Goal: Task Accomplishment & Management: Use online tool/utility

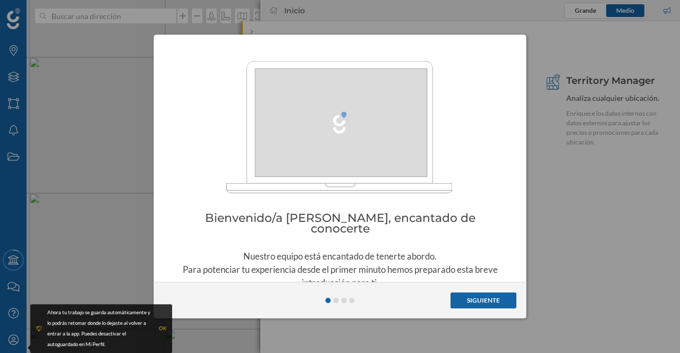
click at [478, 297] on button "Siguiente" at bounding box center [483, 301] width 66 height 16
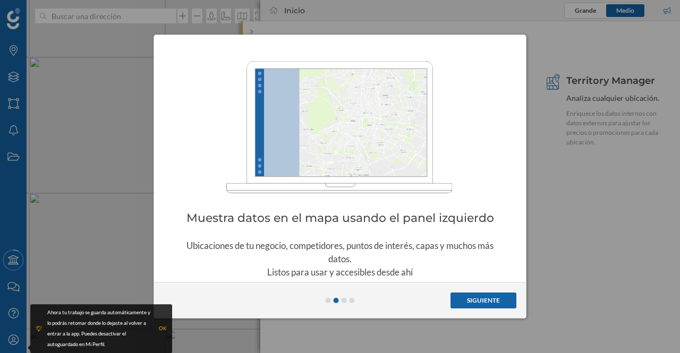
click at [469, 297] on button "Siguiente" at bounding box center [483, 301] width 66 height 16
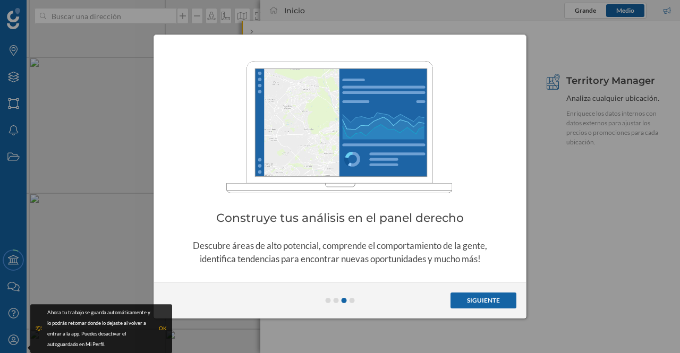
click at [478, 300] on button "Siguiente" at bounding box center [483, 301] width 66 height 16
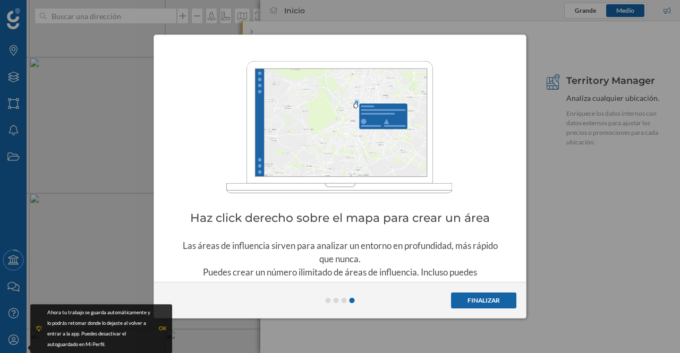
click at [480, 299] on button "Finalizar" at bounding box center [483, 301] width 65 height 16
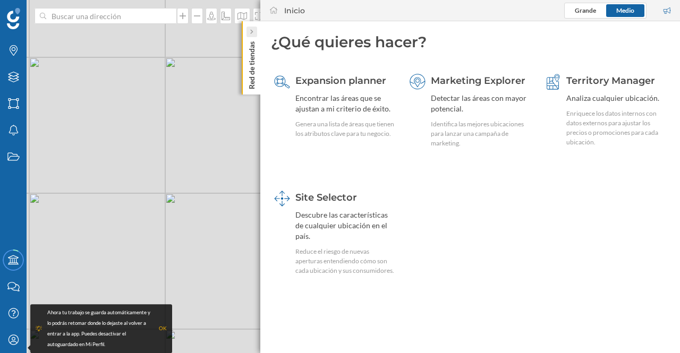
click at [252, 32] on icon at bounding box center [251, 32] width 3 height 5
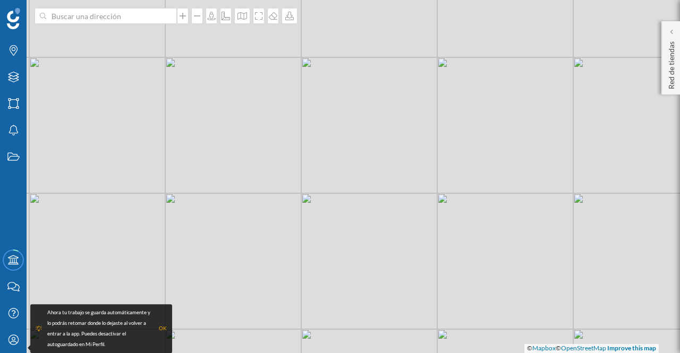
click at [164, 329] on div "OK" at bounding box center [163, 328] width 8 height 11
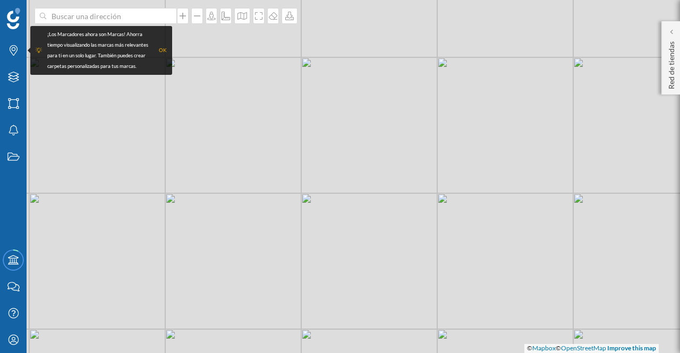
click at [165, 50] on div "OK" at bounding box center [163, 50] width 8 height 11
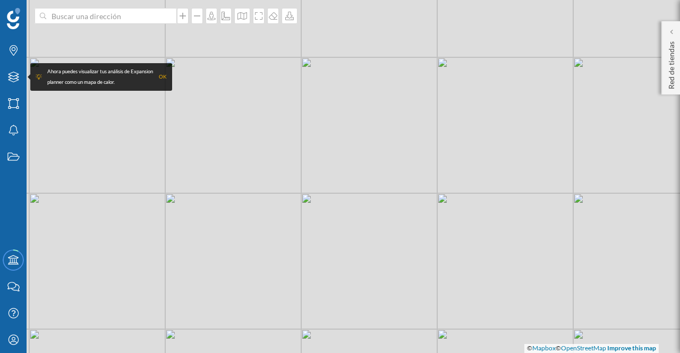
click at [162, 76] on div "OK" at bounding box center [163, 77] width 8 height 11
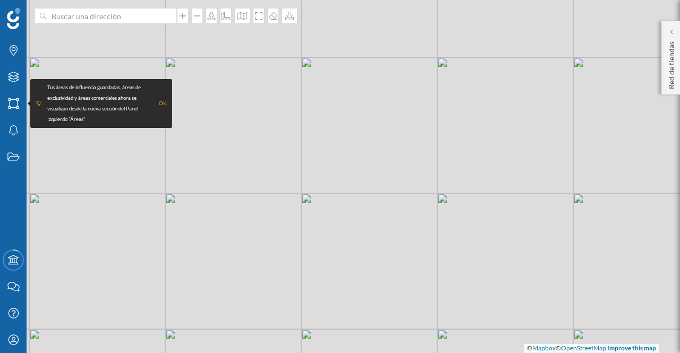
click at [162, 104] on div "OK" at bounding box center [163, 103] width 8 height 11
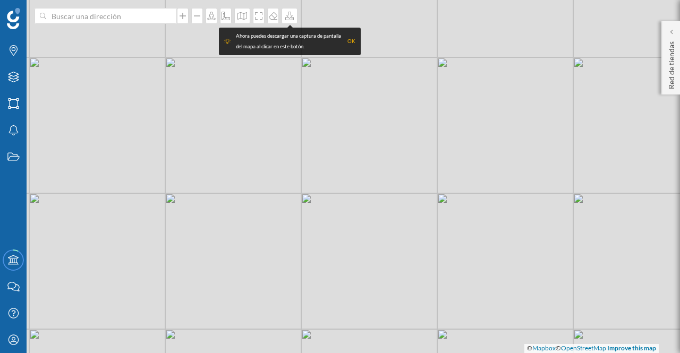
click at [352, 43] on div "OK" at bounding box center [351, 41] width 8 height 11
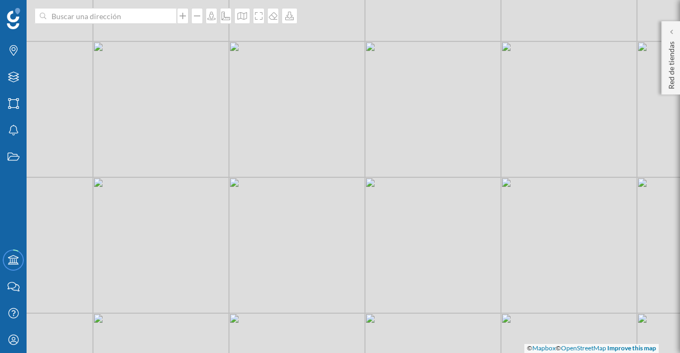
drag, startPoint x: 204, startPoint y: 194, endPoint x: 397, endPoint y: 179, distance: 193.3
click at [397, 178] on div "© Mapbox © OpenStreetMap Improve this map" at bounding box center [340, 176] width 680 height 353
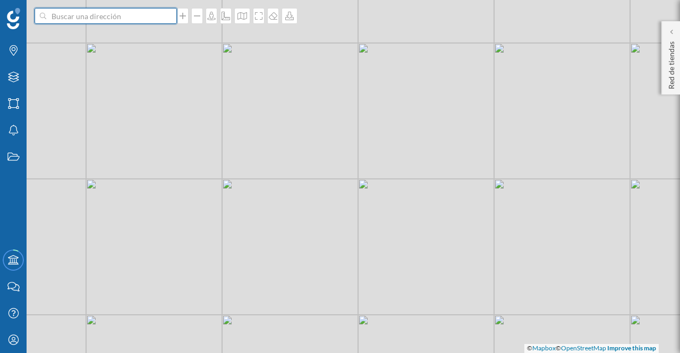
click at [92, 19] on input at bounding box center [105, 16] width 119 height 16
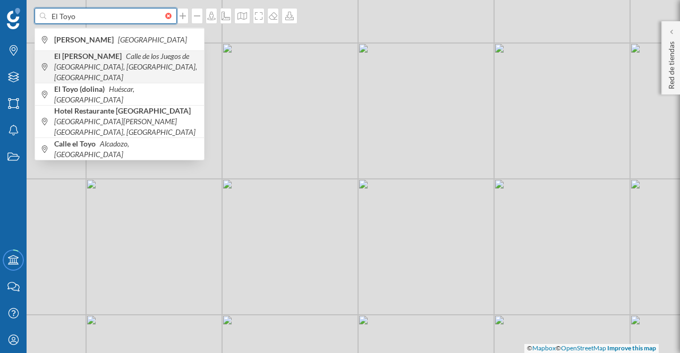
type input "El Toyo"
click at [117, 65] on icon "Calle de los Juegos de [GEOGRAPHIC_DATA], [GEOGRAPHIC_DATA], [GEOGRAPHIC_DATA]" at bounding box center [125, 67] width 143 height 30
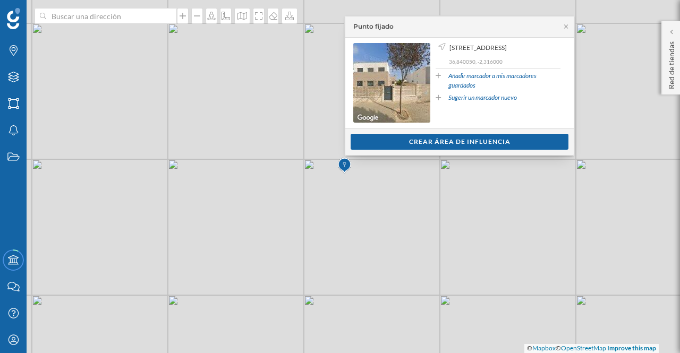
drag, startPoint x: 387, startPoint y: 23, endPoint x: 414, endPoint y: 23, distance: 27.6
click at [414, 23] on div "Punto fijado" at bounding box center [459, 26] width 228 height 21
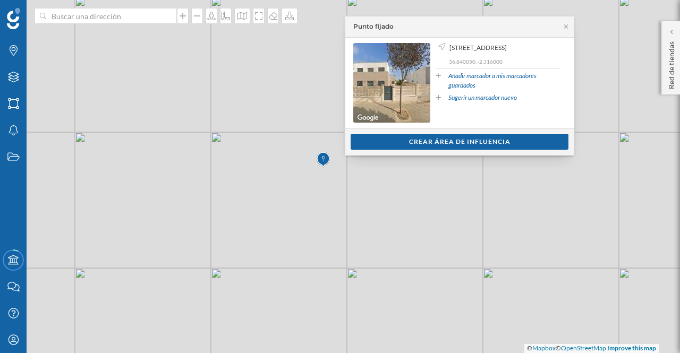
drag, startPoint x: 384, startPoint y: 194, endPoint x: 373, endPoint y: 198, distance: 11.9
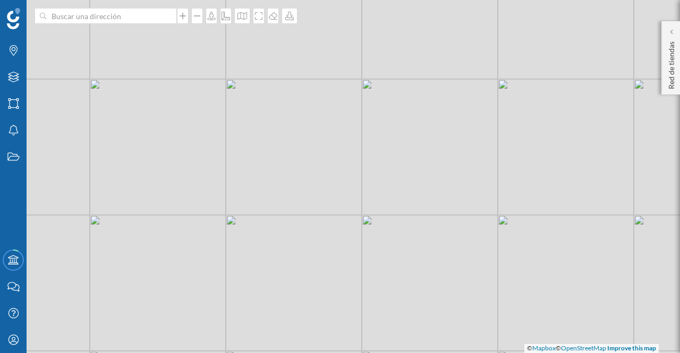
drag, startPoint x: 307, startPoint y: 213, endPoint x: 371, endPoint y: 266, distance: 82.3
click at [371, 266] on div "© Mapbox © OpenStreetMap Improve this map" at bounding box center [340, 176] width 680 height 353
drag, startPoint x: 403, startPoint y: 258, endPoint x: 460, endPoint y: 80, distance: 186.9
click at [460, 80] on div "© Mapbox © OpenStreetMap Improve this map" at bounding box center [340, 176] width 680 height 353
drag, startPoint x: 450, startPoint y: 190, endPoint x: 238, endPoint y: 245, distance: 219.5
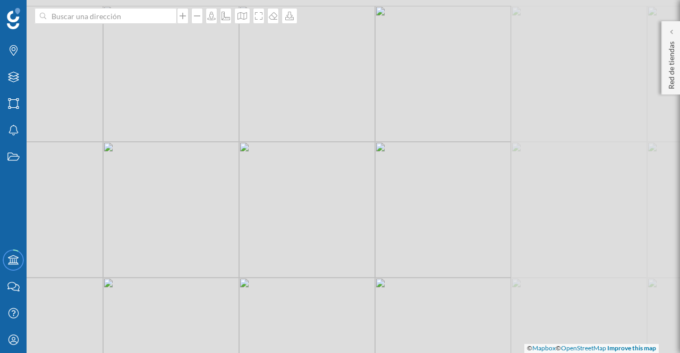
click at [238, 245] on div "© Mapbox © OpenStreetMap Improve this map" at bounding box center [340, 176] width 680 height 353
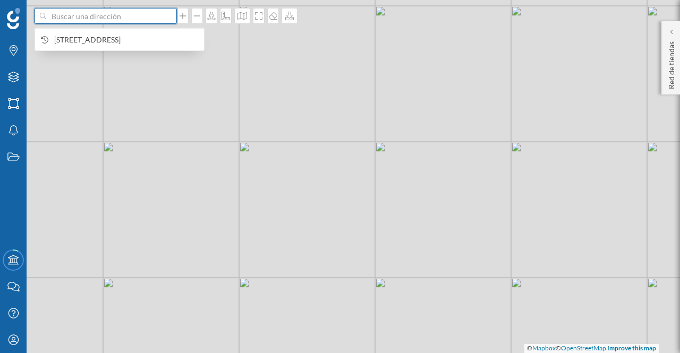
click at [141, 19] on input at bounding box center [105, 16] width 119 height 16
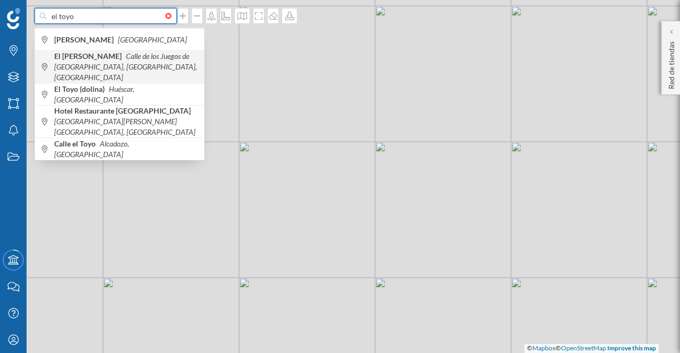
type input "el toyo"
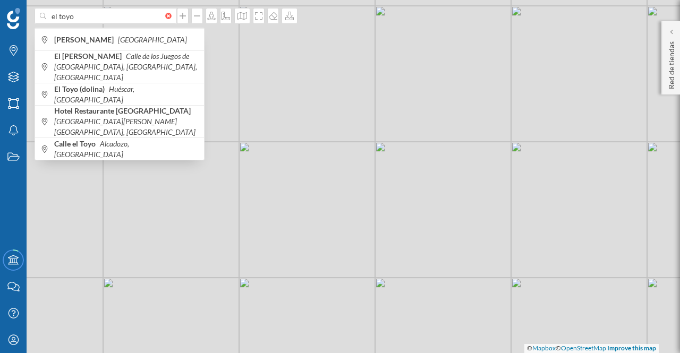
click at [81, 60] on b "El [PERSON_NAME]" at bounding box center [89, 56] width 70 height 9
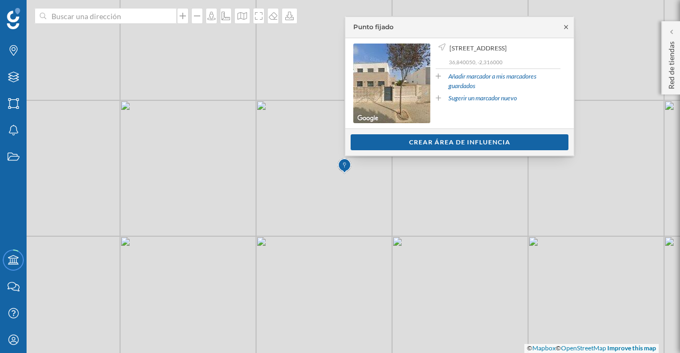
click at [567, 25] on icon at bounding box center [566, 27] width 4 height 4
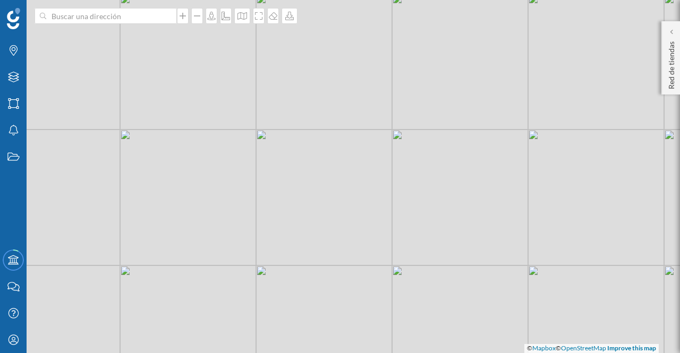
drag, startPoint x: 409, startPoint y: 178, endPoint x: 407, endPoint y: 203, distance: 24.6
click at [407, 208] on div "© Mapbox © OpenStreetMap Improve this map" at bounding box center [340, 176] width 680 height 353
click at [182, 13] on icon at bounding box center [182, 16] width 11 height 8
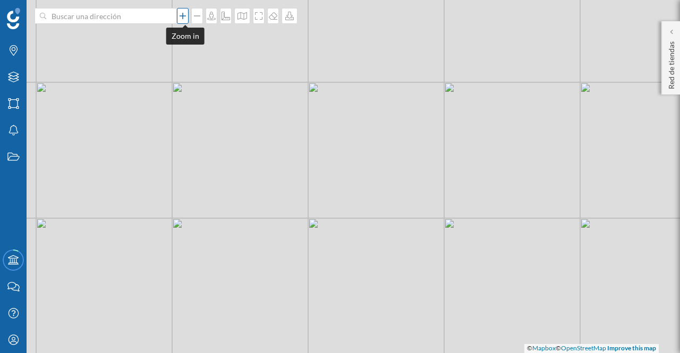
click at [182, 12] on icon at bounding box center [182, 16] width 11 height 8
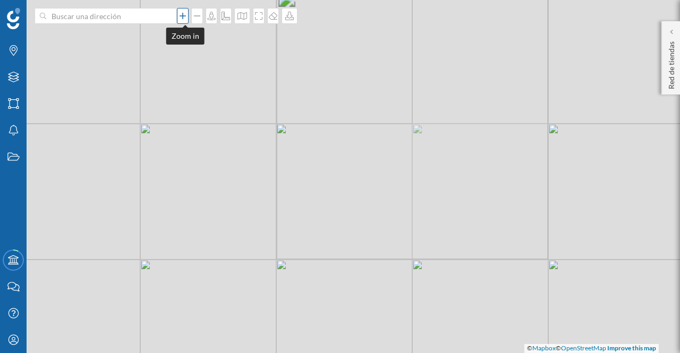
click at [182, 14] on icon at bounding box center [182, 16] width 11 height 8
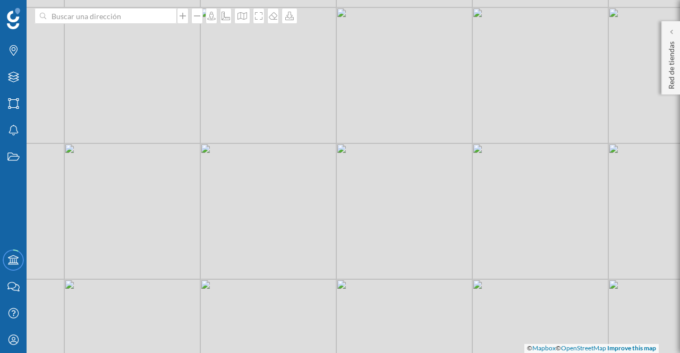
drag, startPoint x: 440, startPoint y: 202, endPoint x: 420, endPoint y: 142, distance: 64.0
click at [426, 141] on div "© Mapbox © OpenStreetMap Improve this map" at bounding box center [340, 176] width 680 height 353
drag, startPoint x: 362, startPoint y: 177, endPoint x: 339, endPoint y: 185, distance: 24.2
click at [339, 185] on div "© Mapbox © OpenStreetMap Improve this map" at bounding box center [340, 176] width 680 height 353
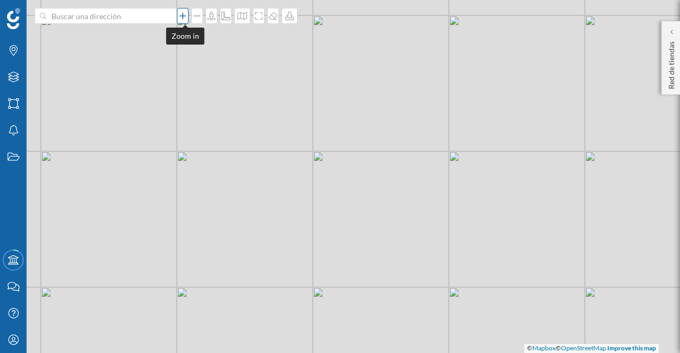
click at [184, 14] on icon at bounding box center [182, 16] width 6 height 6
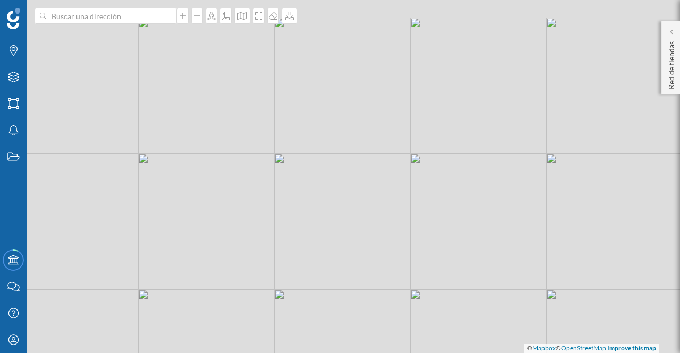
drag, startPoint x: 341, startPoint y: 196, endPoint x: 333, endPoint y: 216, distance: 21.7
click at [330, 221] on div "© Mapbox © OpenStreetMap Improve this map" at bounding box center [340, 176] width 680 height 353
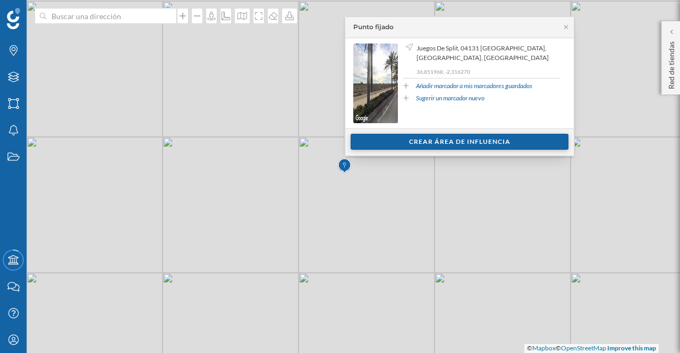
click at [467, 141] on div "Crear área de influencia" at bounding box center [459, 142] width 218 height 16
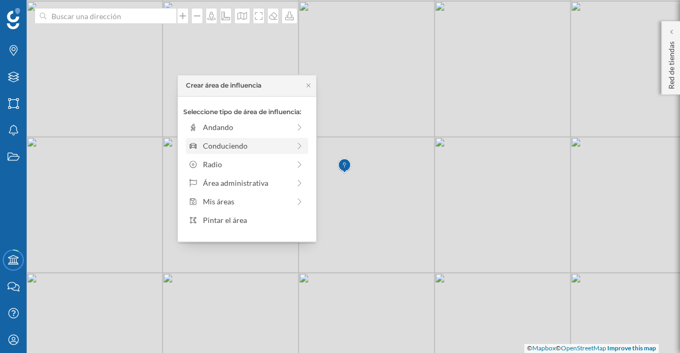
click at [217, 144] on div "Conduciendo" at bounding box center [246, 145] width 87 height 11
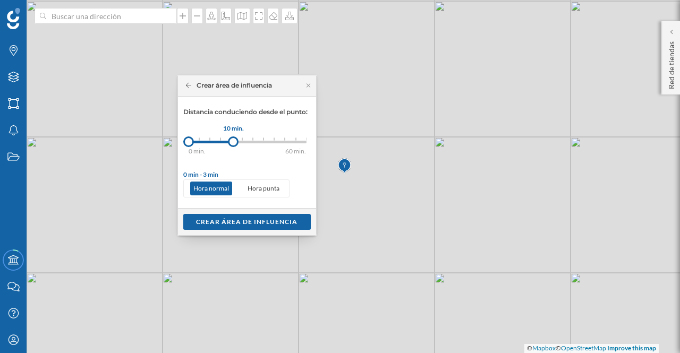
drag, startPoint x: 203, startPoint y: 144, endPoint x: 233, endPoint y: 141, distance: 30.4
click at [233, 141] on div at bounding box center [233, 141] width 11 height 11
click at [254, 219] on div "Crear área de influencia" at bounding box center [246, 221] width 127 height 16
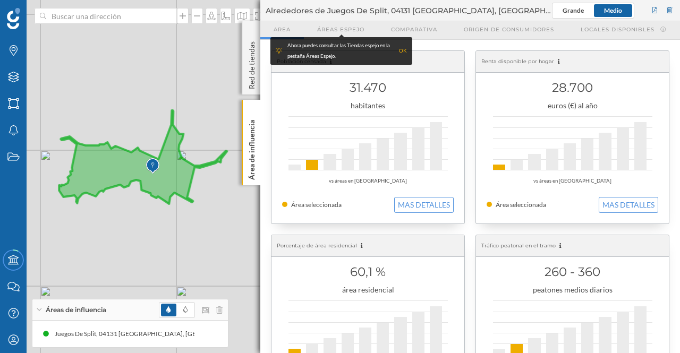
drag, startPoint x: 123, startPoint y: 204, endPoint x: 180, endPoint y: 237, distance: 66.4
click at [180, 237] on div "© Mapbox © OpenStreetMap Improve this map" at bounding box center [340, 176] width 680 height 353
click at [251, 132] on p "Área de influencia" at bounding box center [251, 148] width 11 height 64
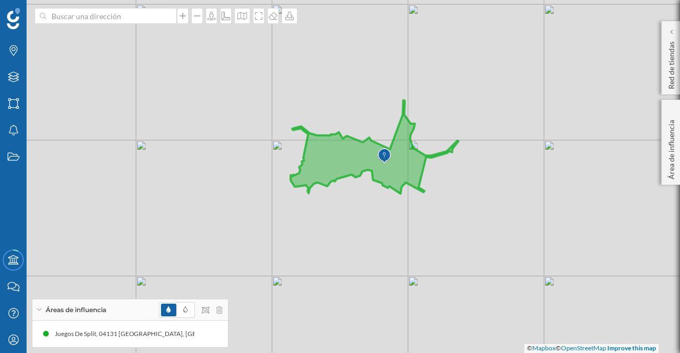
drag, startPoint x: 451, startPoint y: 184, endPoint x: 490, endPoint y: 170, distance: 40.5
click at [490, 171] on div "© Mapbox © OpenStreetMap Improve this map" at bounding box center [340, 176] width 680 height 353
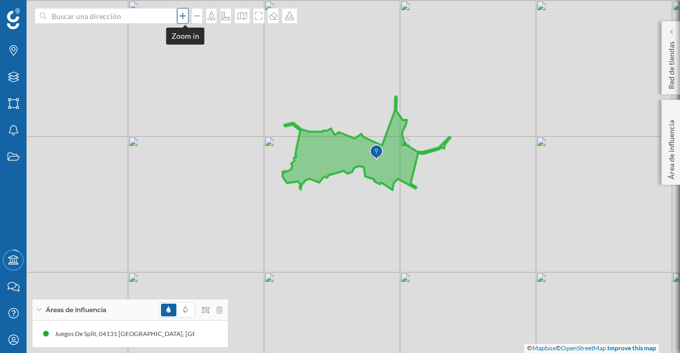
click at [183, 15] on icon at bounding box center [182, 16] width 11 height 8
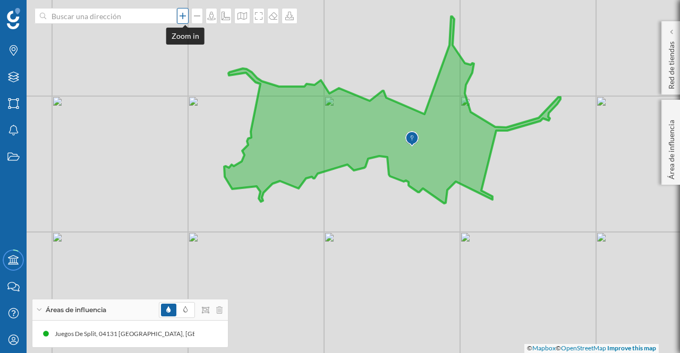
click at [183, 15] on icon at bounding box center [182, 16] width 11 height 8
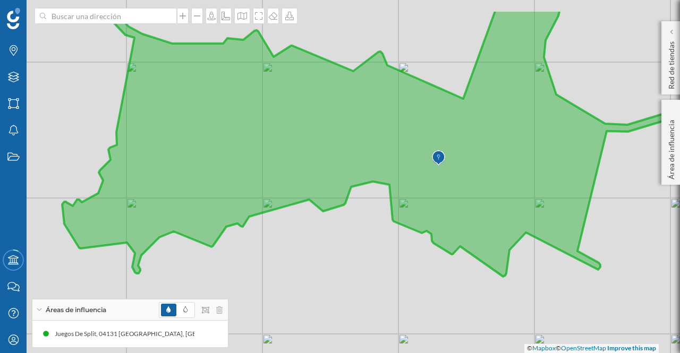
drag, startPoint x: 437, startPoint y: 233, endPoint x: 403, endPoint y: 259, distance: 42.8
click at [404, 261] on div "© Mapbox © OpenStreetMap Improve this map" at bounding box center [340, 176] width 680 height 353
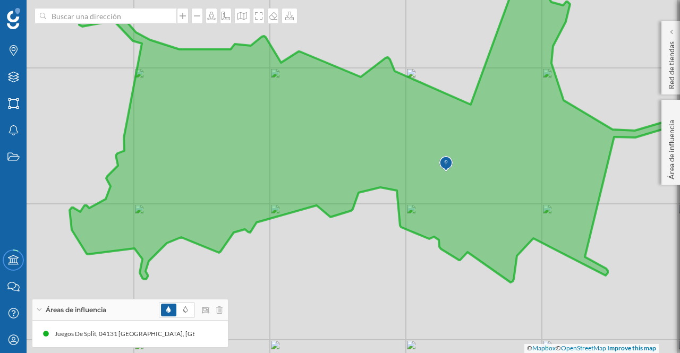
drag, startPoint x: 452, startPoint y: 318, endPoint x: 459, endPoint y: 326, distance: 9.8
click at [459, 326] on div "© Mapbox © OpenStreetMap Improve this map" at bounding box center [340, 176] width 680 height 353
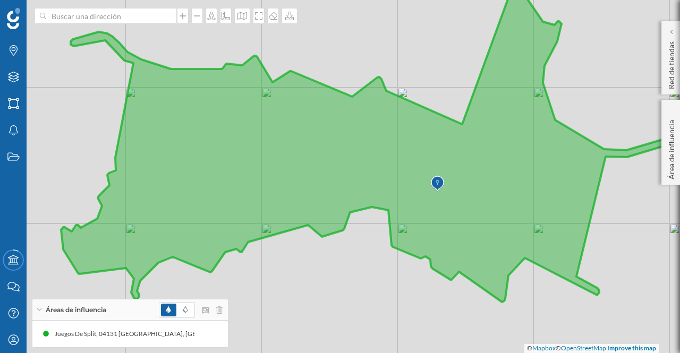
drag, startPoint x: 277, startPoint y: 278, endPoint x: 245, endPoint y: 220, distance: 66.8
click at [269, 297] on div "© Mapbox © OpenStreetMap Improve this map" at bounding box center [340, 176] width 680 height 353
click at [220, 309] on icon at bounding box center [219, 309] width 6 height 7
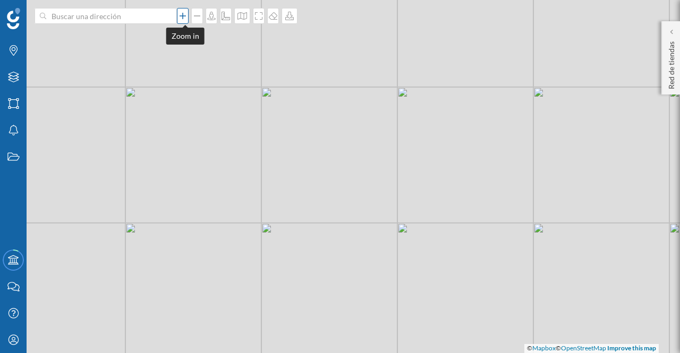
click at [179, 19] on icon at bounding box center [182, 16] width 11 height 8
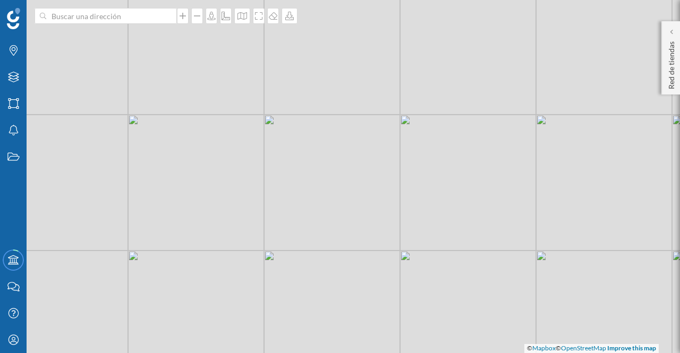
drag, startPoint x: 508, startPoint y: 263, endPoint x: 482, endPoint y: 253, distance: 28.1
click at [455, 245] on div "© Mapbox © OpenStreetMap Improve this map" at bounding box center [340, 176] width 680 height 353
drag, startPoint x: 487, startPoint y: 249, endPoint x: 442, endPoint y: 244, distance: 45.4
click at [442, 244] on div "© Mapbox © OpenStreetMap Improve this map" at bounding box center [340, 176] width 680 height 353
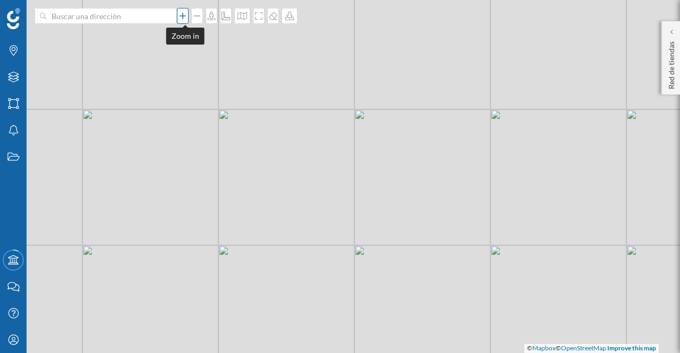
click at [182, 14] on icon at bounding box center [182, 16] width 11 height 8
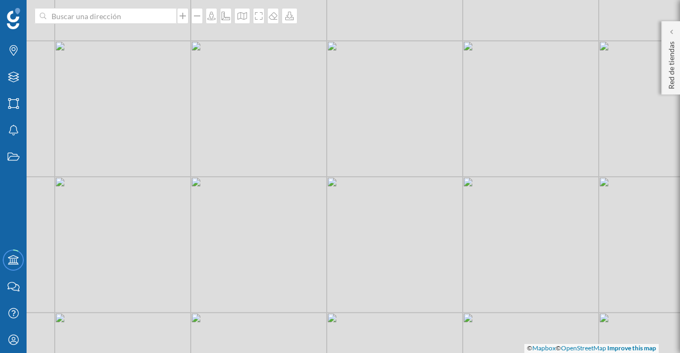
drag, startPoint x: 570, startPoint y: 193, endPoint x: 541, endPoint y: 190, distance: 28.8
click at [535, 192] on div "© Mapbox © OpenStreetMap Improve this map" at bounding box center [340, 176] width 680 height 353
click at [182, 21] on div at bounding box center [183, 16] width 12 height 16
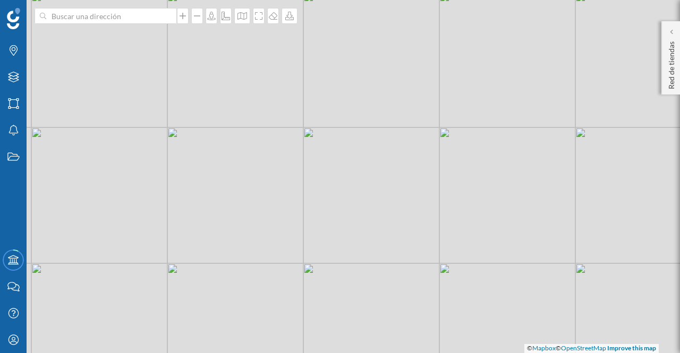
drag, startPoint x: 572, startPoint y: 256, endPoint x: 302, endPoint y: 207, distance: 274.8
click at [302, 208] on div "© Mapbox © OpenStreetMap Improve this map" at bounding box center [340, 176] width 680 height 353
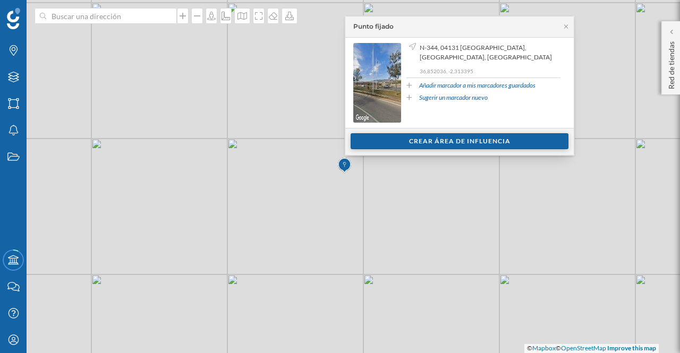
click at [458, 140] on div "Crear área de influencia" at bounding box center [459, 141] width 218 height 16
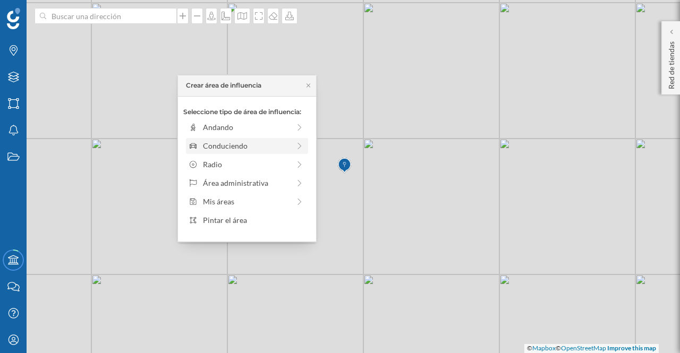
click at [223, 147] on div "Conduciendo" at bounding box center [246, 145] width 87 height 11
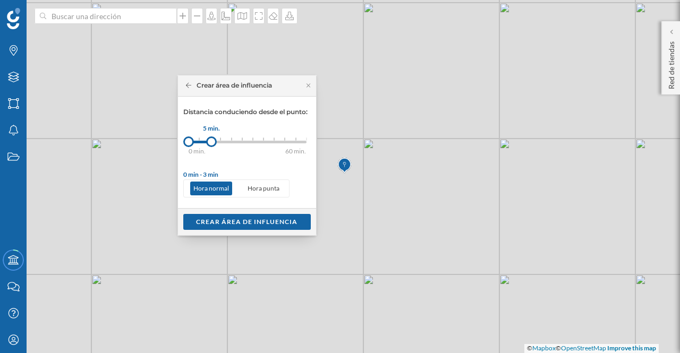
drag, startPoint x: 200, startPoint y: 141, endPoint x: 211, endPoint y: 147, distance: 13.1
click at [211, 147] on div at bounding box center [211, 141] width 11 height 11
click at [216, 221] on div "Crear área de influencia" at bounding box center [246, 221] width 127 height 16
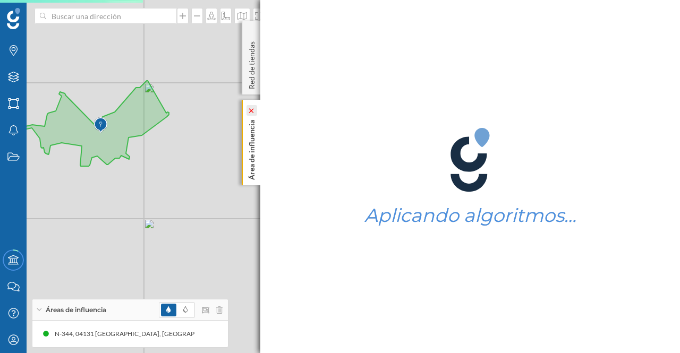
click at [253, 110] on icon at bounding box center [250, 110] width 7 height 5
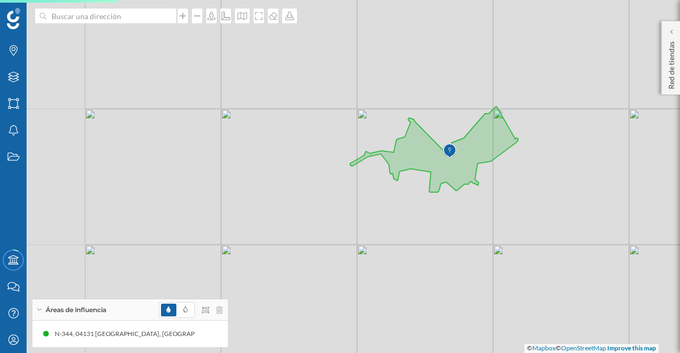
drag, startPoint x: 200, startPoint y: 165, endPoint x: 564, endPoint y: 187, distance: 365.0
click at [549, 191] on div "© Mapbox © OpenStreetMap Improve this map" at bounding box center [340, 176] width 680 height 353
drag, startPoint x: 545, startPoint y: 172, endPoint x: 540, endPoint y: 160, distance: 13.1
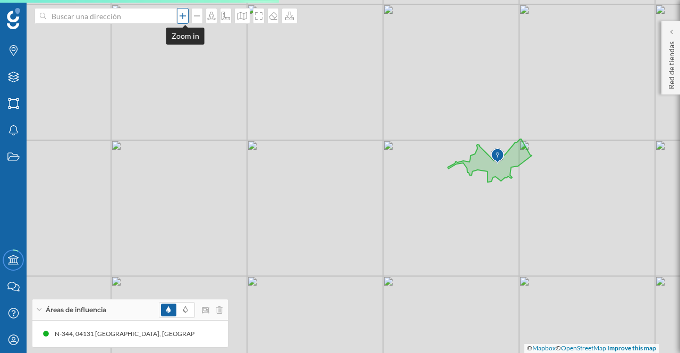
click at [186, 15] on icon at bounding box center [182, 16] width 11 height 8
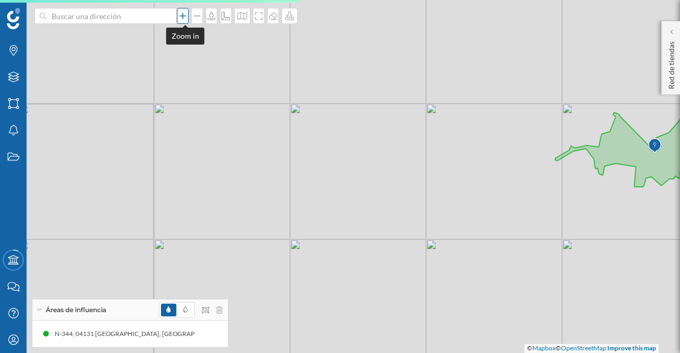
click at [184, 20] on icon at bounding box center [182, 16] width 11 height 8
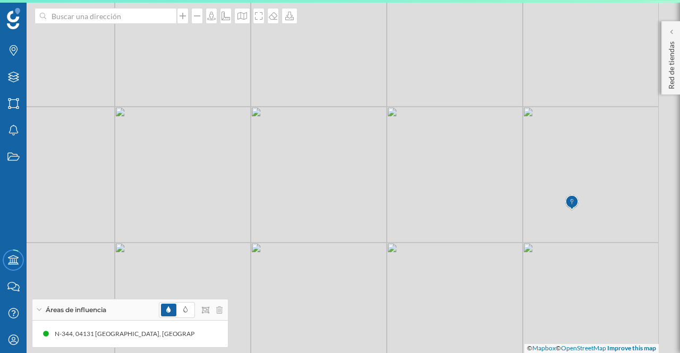
drag, startPoint x: 578, startPoint y: 143, endPoint x: 242, endPoint y: 213, distance: 342.9
click at [185, 220] on div "© Mapbox © OpenStreetMap Improve this map" at bounding box center [340, 176] width 680 height 353
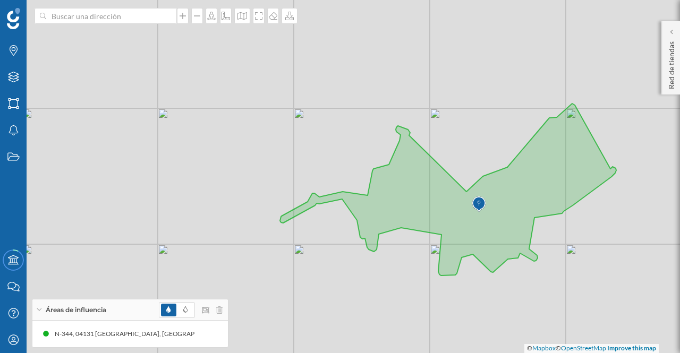
drag, startPoint x: 460, startPoint y: 280, endPoint x: 370, endPoint y: 281, distance: 90.3
click at [370, 281] on div "© Mapbox © OpenStreetMap Improve this map" at bounding box center [340, 176] width 680 height 353
drag, startPoint x: 185, startPoint y: 14, endPoint x: 183, endPoint y: 20, distance: 5.9
click at [183, 20] on icon at bounding box center [182, 16] width 11 height 8
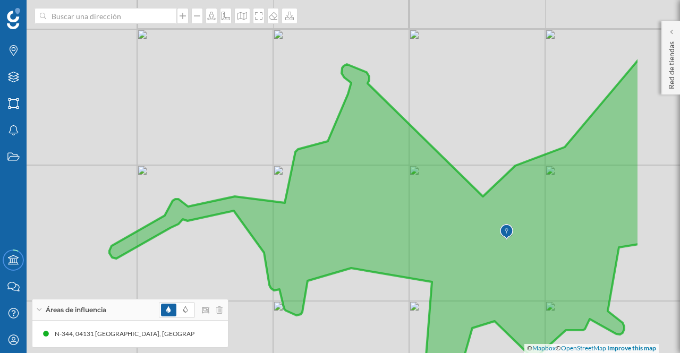
drag, startPoint x: 463, startPoint y: 178, endPoint x: 353, endPoint y: 167, distance: 111.0
click at [353, 167] on icon at bounding box center [373, 211] width 529 height 304
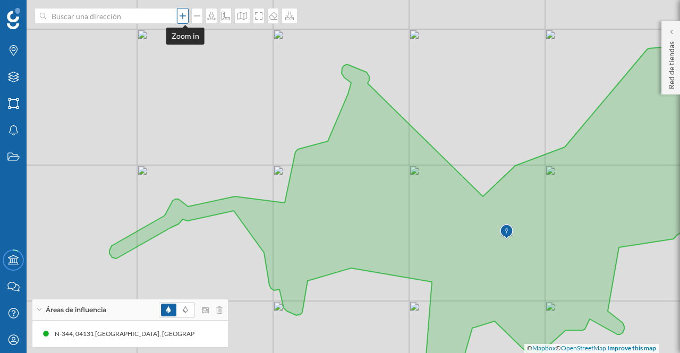
click at [183, 17] on icon at bounding box center [182, 16] width 11 height 8
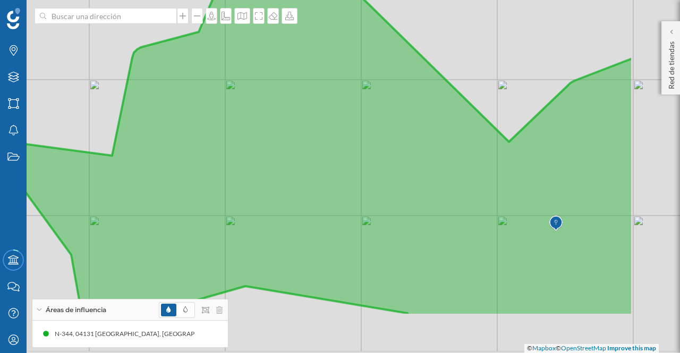
drag, startPoint x: 437, startPoint y: 192, endPoint x: 331, endPoint y: 123, distance: 126.2
click at [331, 123] on icon at bounding box center [223, 102] width 818 height 426
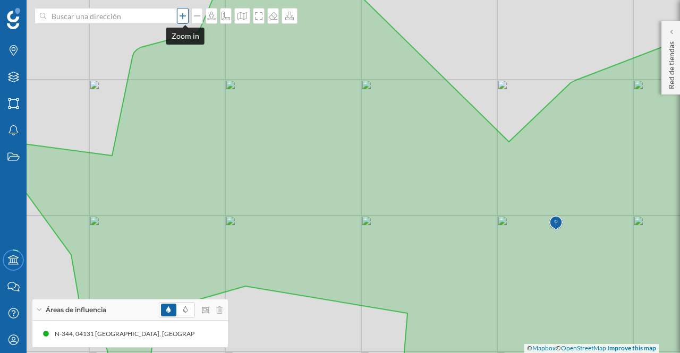
click at [184, 18] on icon at bounding box center [182, 16] width 11 height 8
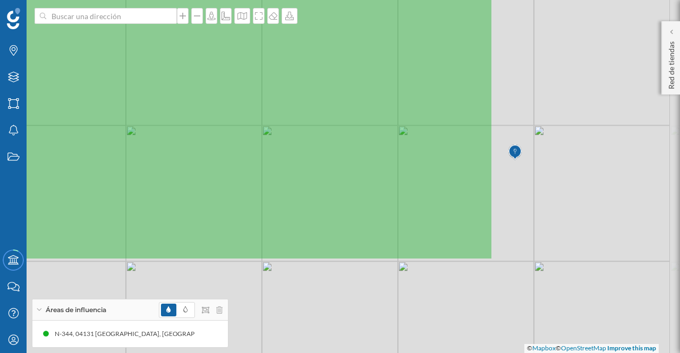
drag, startPoint x: 548, startPoint y: 248, endPoint x: 356, endPoint y: 142, distance: 219.4
click at [356, 142] on icon at bounding box center [83, 47] width 818 height 426
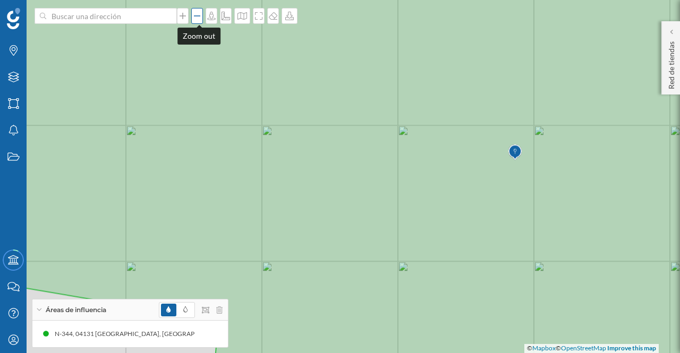
click at [196, 16] on icon at bounding box center [197, 15] width 6 height 1
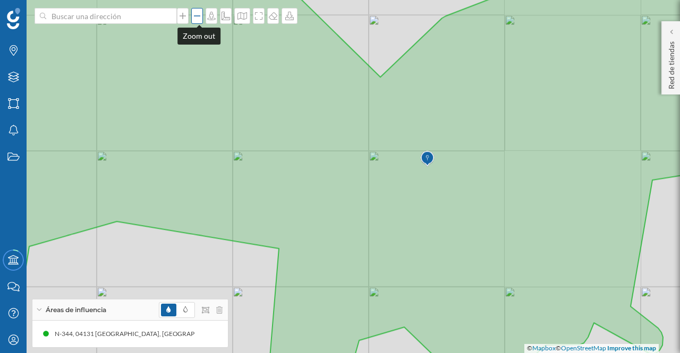
click at [199, 16] on icon at bounding box center [197, 15] width 6 height 1
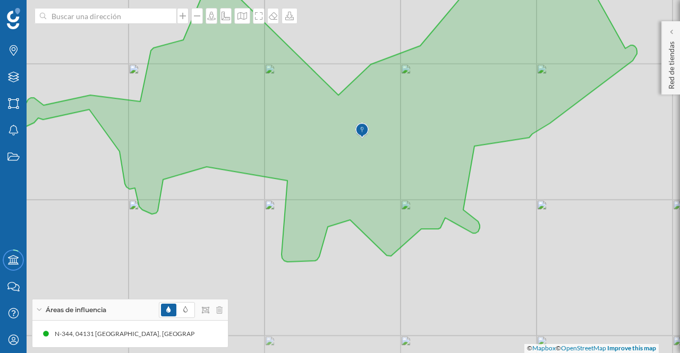
drag, startPoint x: 500, startPoint y: 315, endPoint x: 481, endPoint y: 283, distance: 36.9
click at [481, 283] on div "© Mapbox © OpenStreetMap Improve this map" at bounding box center [340, 176] width 680 height 353
click at [669, 67] on p "Red de tiendas" at bounding box center [671, 63] width 11 height 52
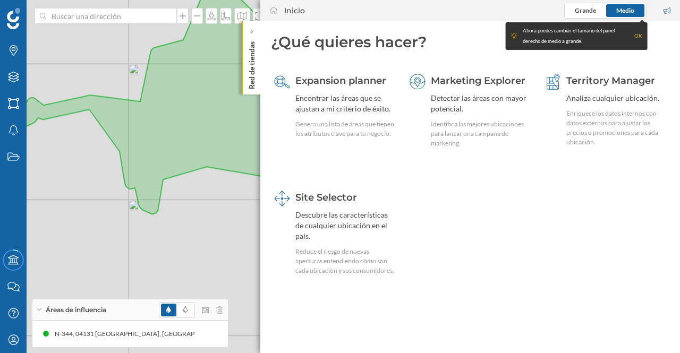
click at [250, 29] on icon at bounding box center [251, 32] width 3 height 6
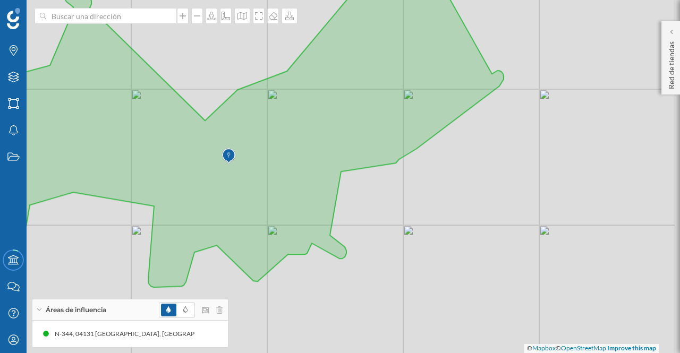
drag, startPoint x: 639, startPoint y: 283, endPoint x: 560, endPoint y: 224, distance: 98.7
click at [505, 309] on div "© Mapbox © OpenStreetMap Improve this map" at bounding box center [340, 176] width 680 height 353
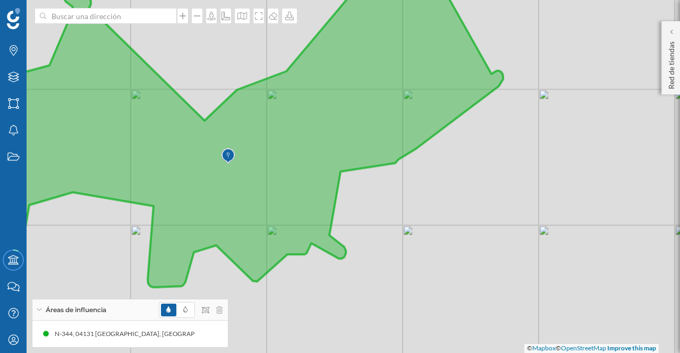
click at [280, 200] on icon at bounding box center [217, 125] width 572 height 324
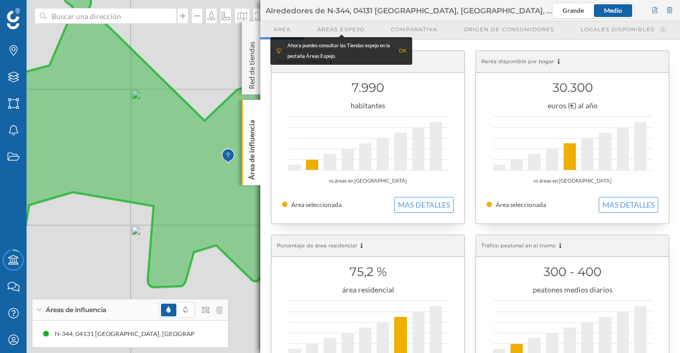
click at [403, 48] on div "OK" at bounding box center [403, 51] width 8 height 11
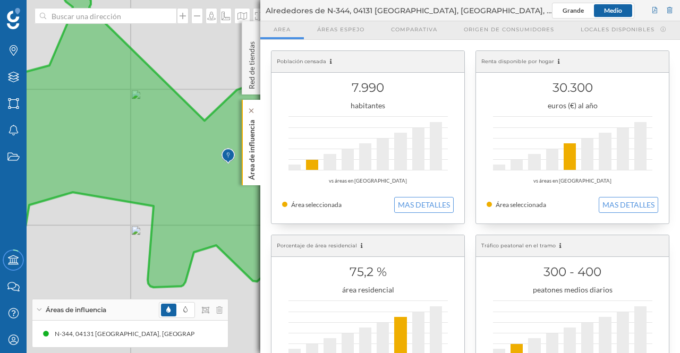
click at [250, 140] on p "Área de influencia" at bounding box center [251, 148] width 11 height 64
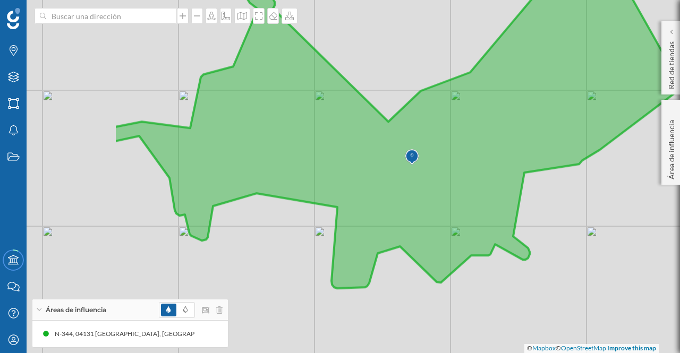
drag, startPoint x: 500, startPoint y: 263, endPoint x: 620, endPoint y: 266, distance: 119.5
click at [620, 266] on div "© Mapbox © OpenStreetMap Improve this map" at bounding box center [340, 176] width 680 height 353
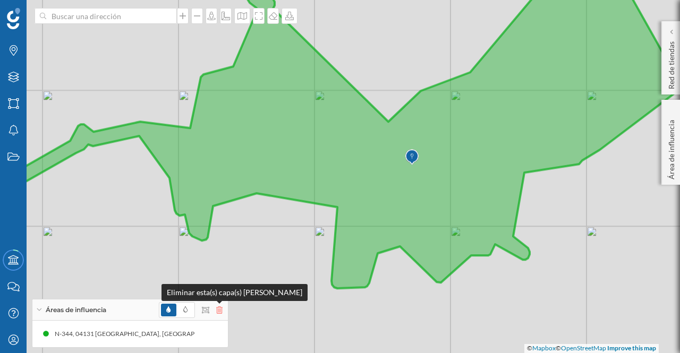
click at [218, 311] on icon at bounding box center [219, 309] width 6 height 7
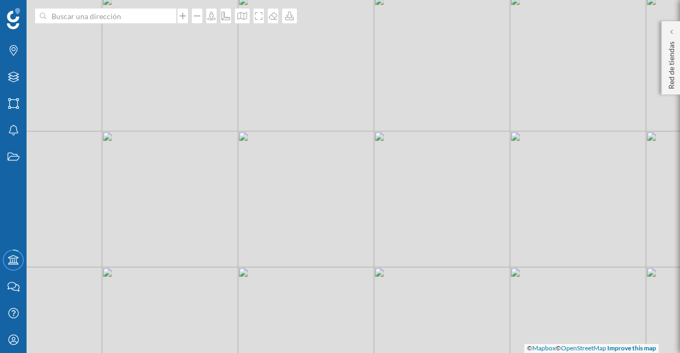
drag, startPoint x: 236, startPoint y: 204, endPoint x: 297, endPoint y: 244, distance: 73.1
click at [296, 247] on div "© Mapbox © OpenStreetMap Improve this map" at bounding box center [340, 176] width 680 height 353
click at [59, 14] on input at bounding box center [105, 16] width 119 height 16
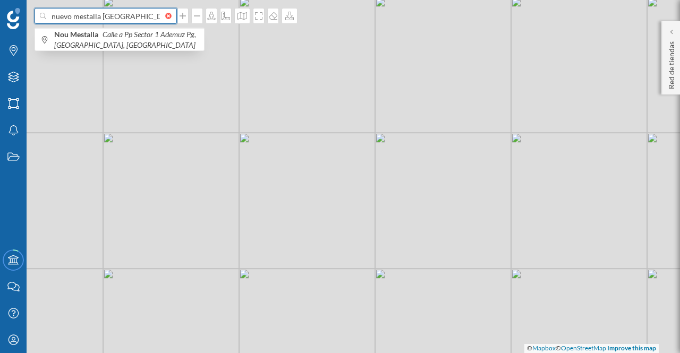
type input "nuevo mestalla [GEOGRAPHIC_DATA]"
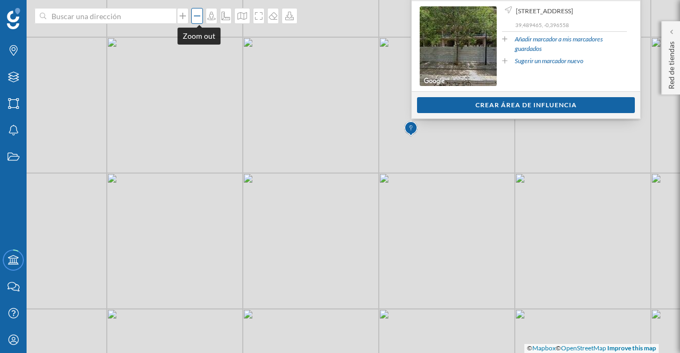
click at [199, 19] on icon at bounding box center [197, 16] width 11 height 8
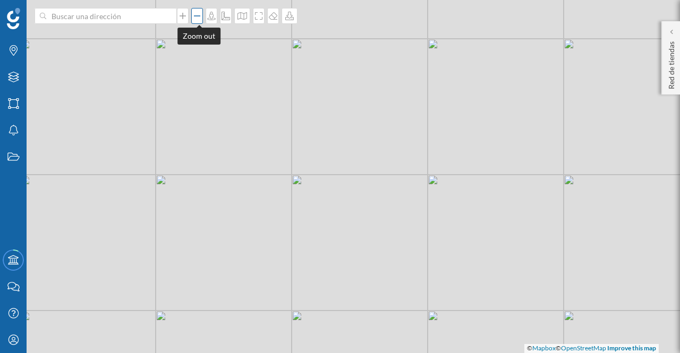
click at [199, 19] on icon at bounding box center [197, 16] width 11 height 8
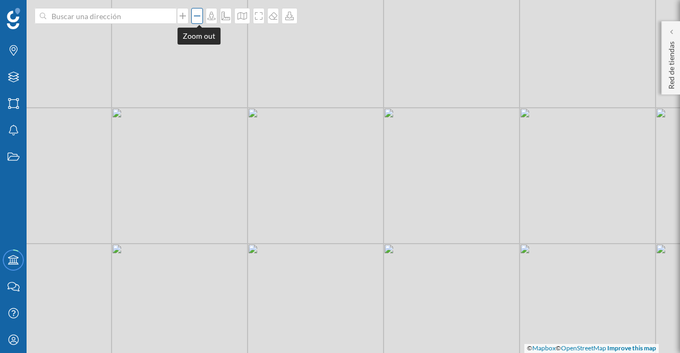
click at [199, 19] on icon at bounding box center [197, 16] width 11 height 8
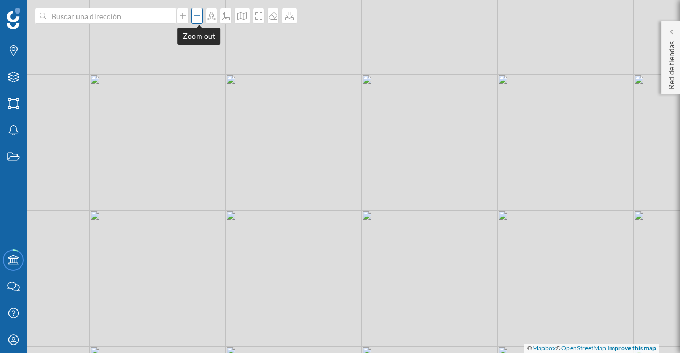
click at [199, 19] on icon at bounding box center [197, 16] width 11 height 8
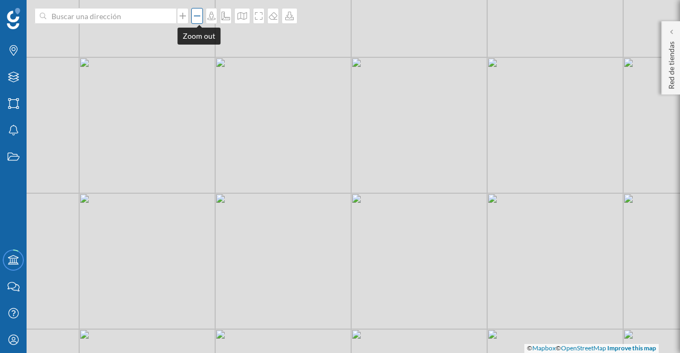
click at [202, 21] on div at bounding box center [197, 16] width 12 height 16
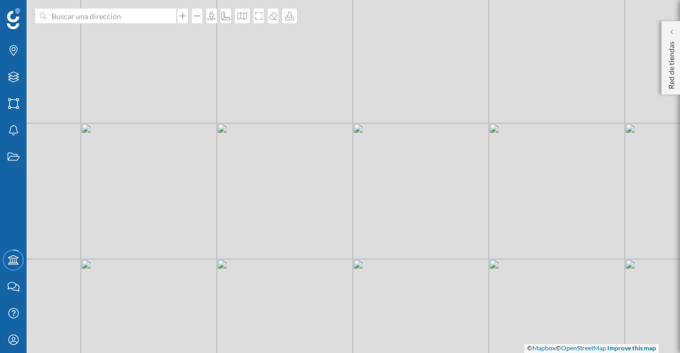
drag, startPoint x: 574, startPoint y: 307, endPoint x: 581, endPoint y: 314, distance: 9.8
click at [581, 314] on div "© Mapbox © OpenStreetMap Improve this map" at bounding box center [340, 176] width 680 height 353
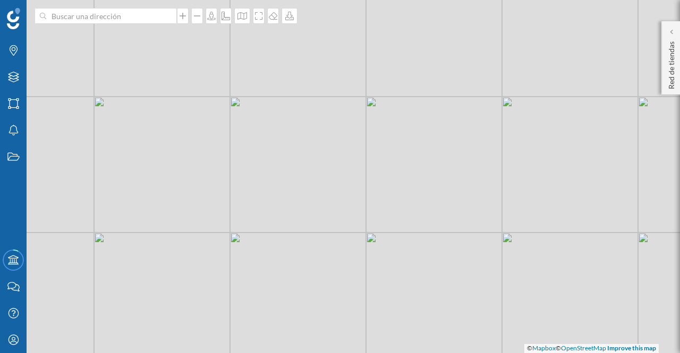
drag, startPoint x: 380, startPoint y: 295, endPoint x: 393, endPoint y: 274, distance: 24.6
click at [393, 274] on div "© Mapbox © OpenStreetMap Improve this map" at bounding box center [340, 176] width 680 height 353
click at [185, 16] on icon at bounding box center [182, 16] width 6 height 6
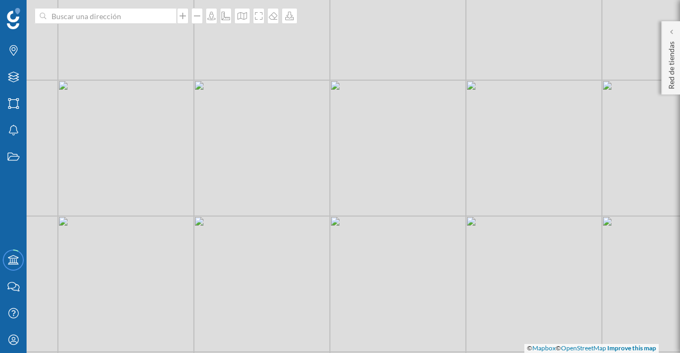
drag, startPoint x: 357, startPoint y: 278, endPoint x: 432, endPoint y: 330, distance: 90.9
click at [432, 330] on div "© Mapbox © OpenStreetMap Improve this map" at bounding box center [340, 176] width 680 height 353
drag, startPoint x: 528, startPoint y: 245, endPoint x: 449, endPoint y: 259, distance: 79.9
click at [449, 259] on div "© Mapbox © OpenStreetMap Improve this map" at bounding box center [340, 176] width 680 height 353
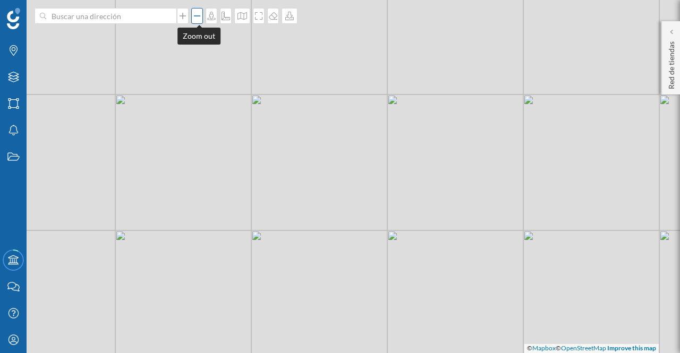
click at [198, 20] on div at bounding box center [197, 16] width 12 height 16
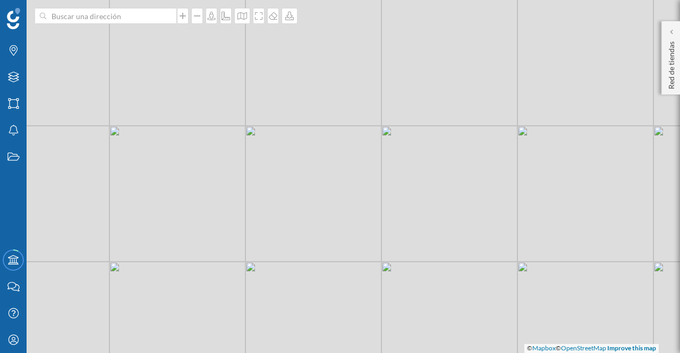
drag, startPoint x: 461, startPoint y: 217, endPoint x: 468, endPoint y: 208, distance: 11.4
click at [468, 211] on div "© Mapbox © OpenStreetMap Improve this map" at bounding box center [340, 176] width 680 height 353
click at [183, 16] on icon at bounding box center [182, 16] width 11 height 8
drag, startPoint x: 504, startPoint y: 221, endPoint x: 446, endPoint y: 241, distance: 61.0
click at [446, 241] on div "© Mapbox © OpenStreetMap Improve this map" at bounding box center [340, 176] width 680 height 353
